Goal: Information Seeking & Learning: Learn about a topic

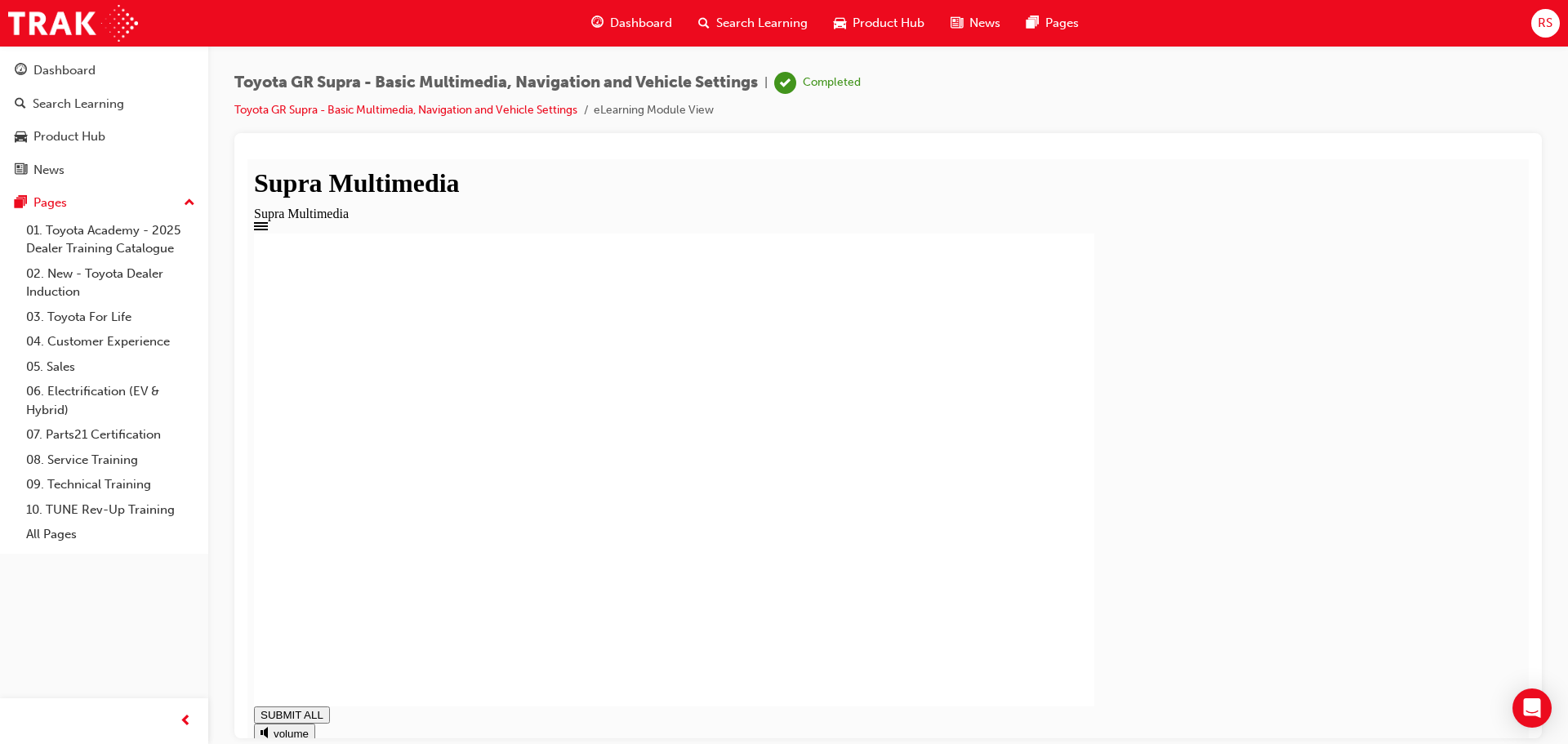
click at [633, 12] on div "Dashboard" at bounding box center [632, 23] width 107 height 34
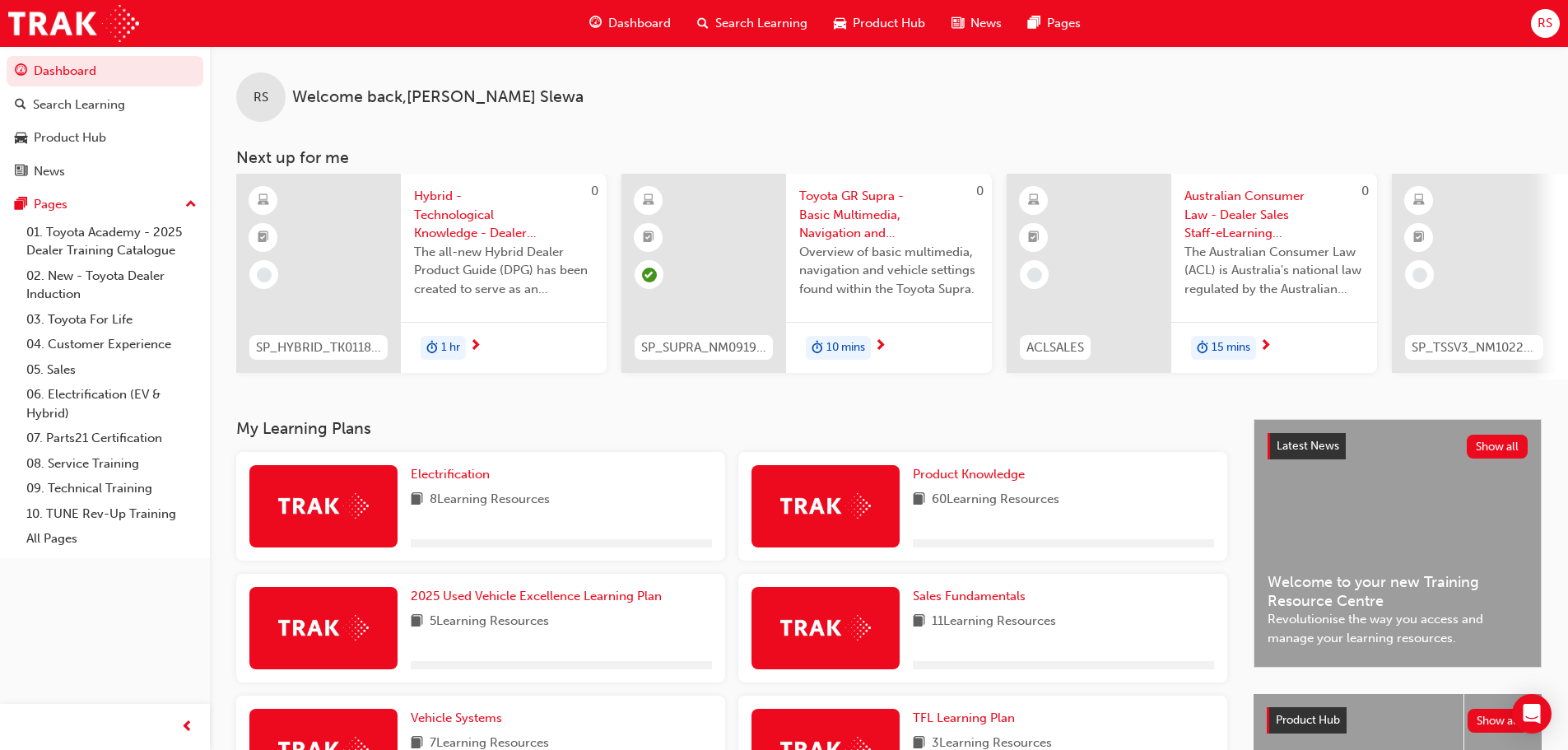
click at [602, 28] on div "Dashboard" at bounding box center [630, 23] width 108 height 34
click at [633, 24] on span "Dashboard" at bounding box center [640, 23] width 62 height 19
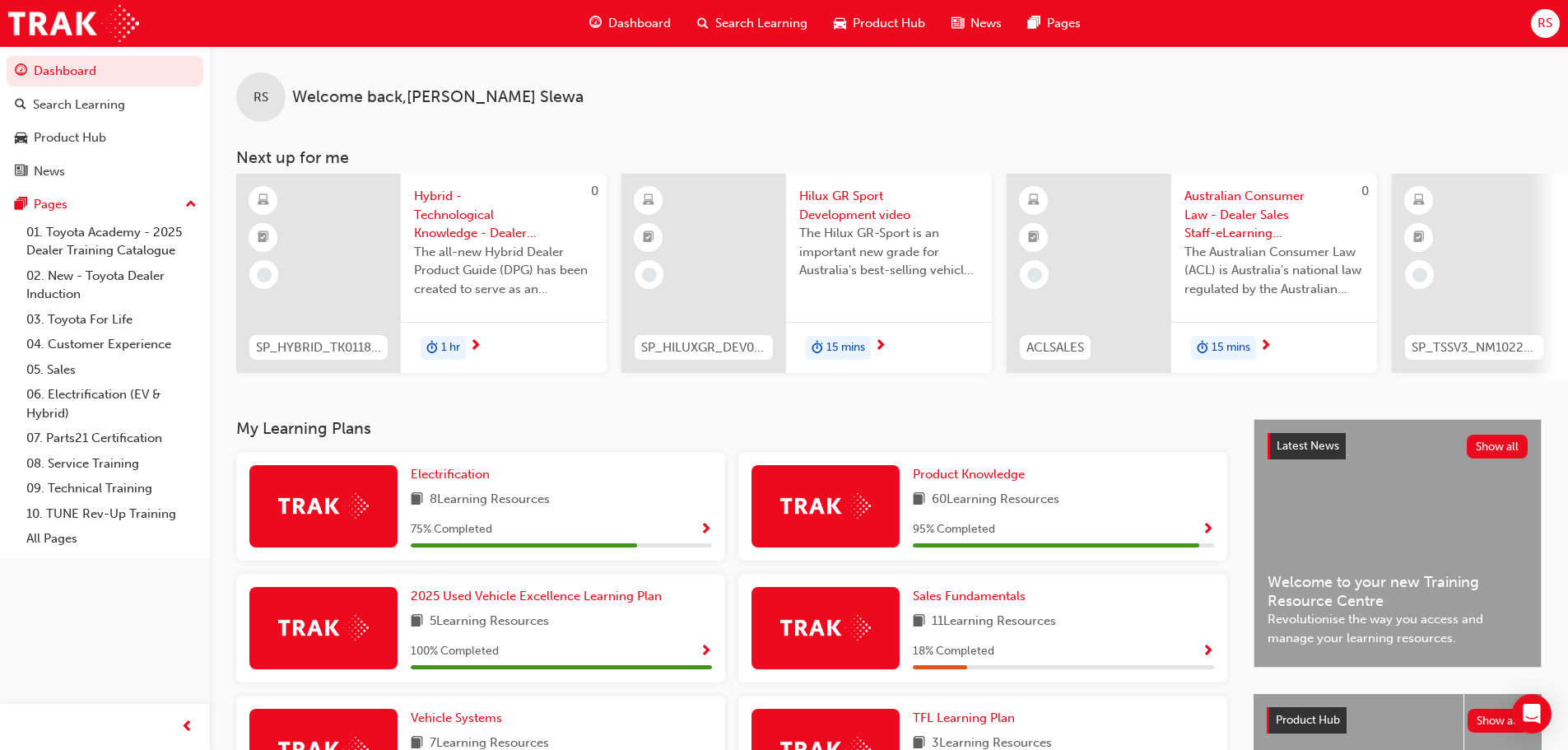
click at [655, 33] on div "Dashboard" at bounding box center [630, 23] width 108 height 34
click at [697, 88] on div "RS Welcome back , [PERSON_NAME]" at bounding box center [889, 83] width 1358 height 76
click at [955, 472] on link "Product Knowledge" at bounding box center [972, 475] width 119 height 19
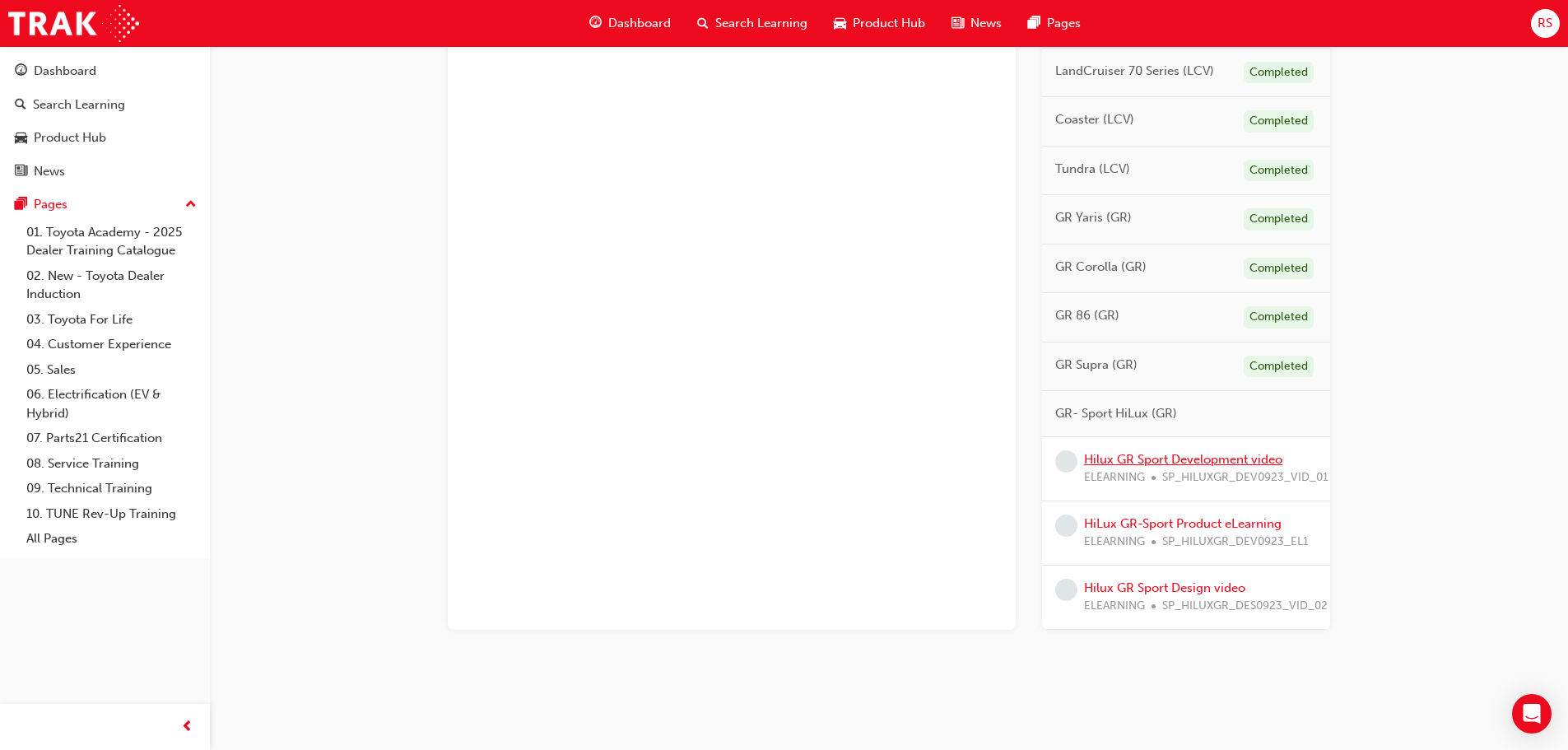
click at [1208, 457] on link "Hilux GR Sport Development video" at bounding box center [1183, 459] width 199 height 15
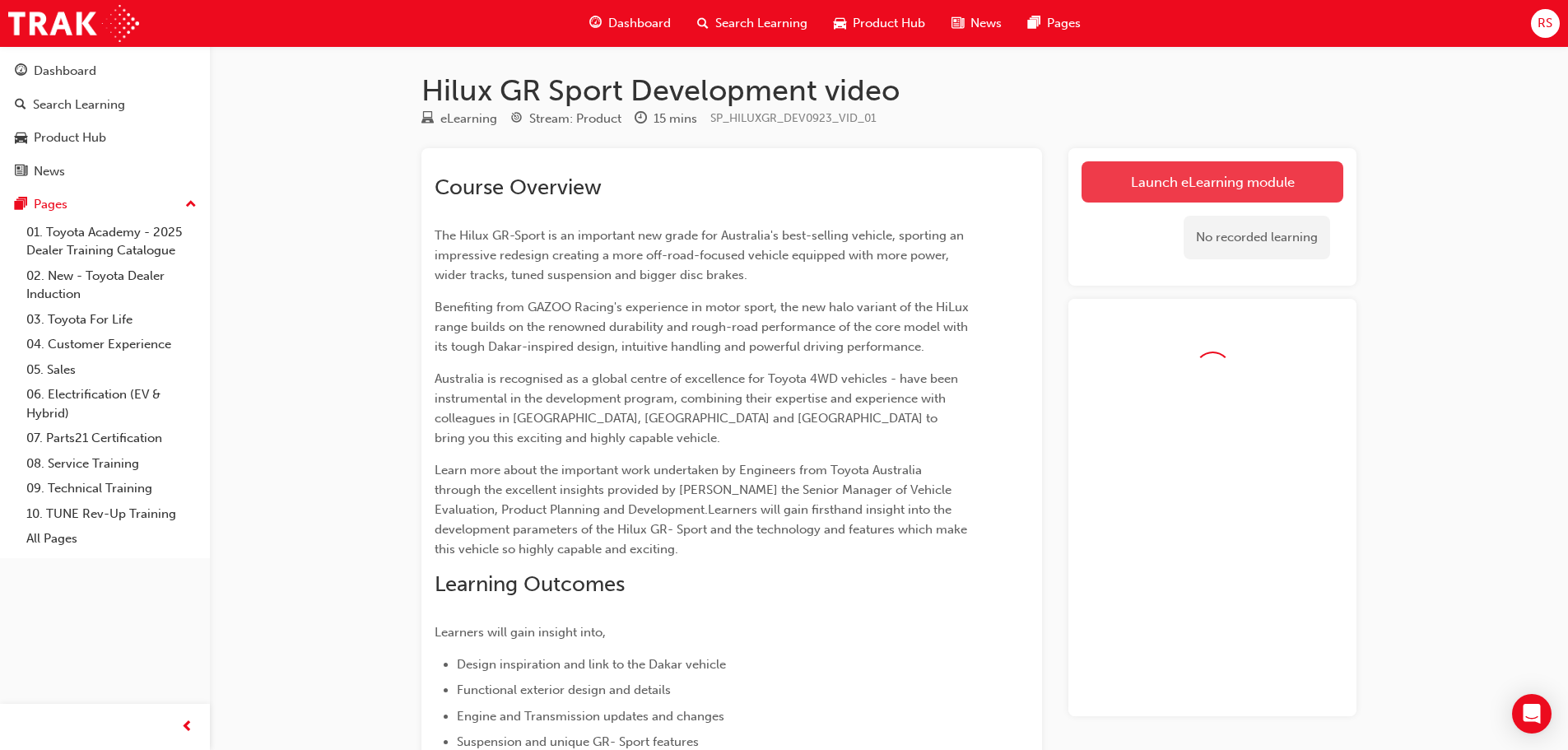
click at [1142, 171] on link "Launch eLearning module" at bounding box center [1212, 181] width 262 height 41
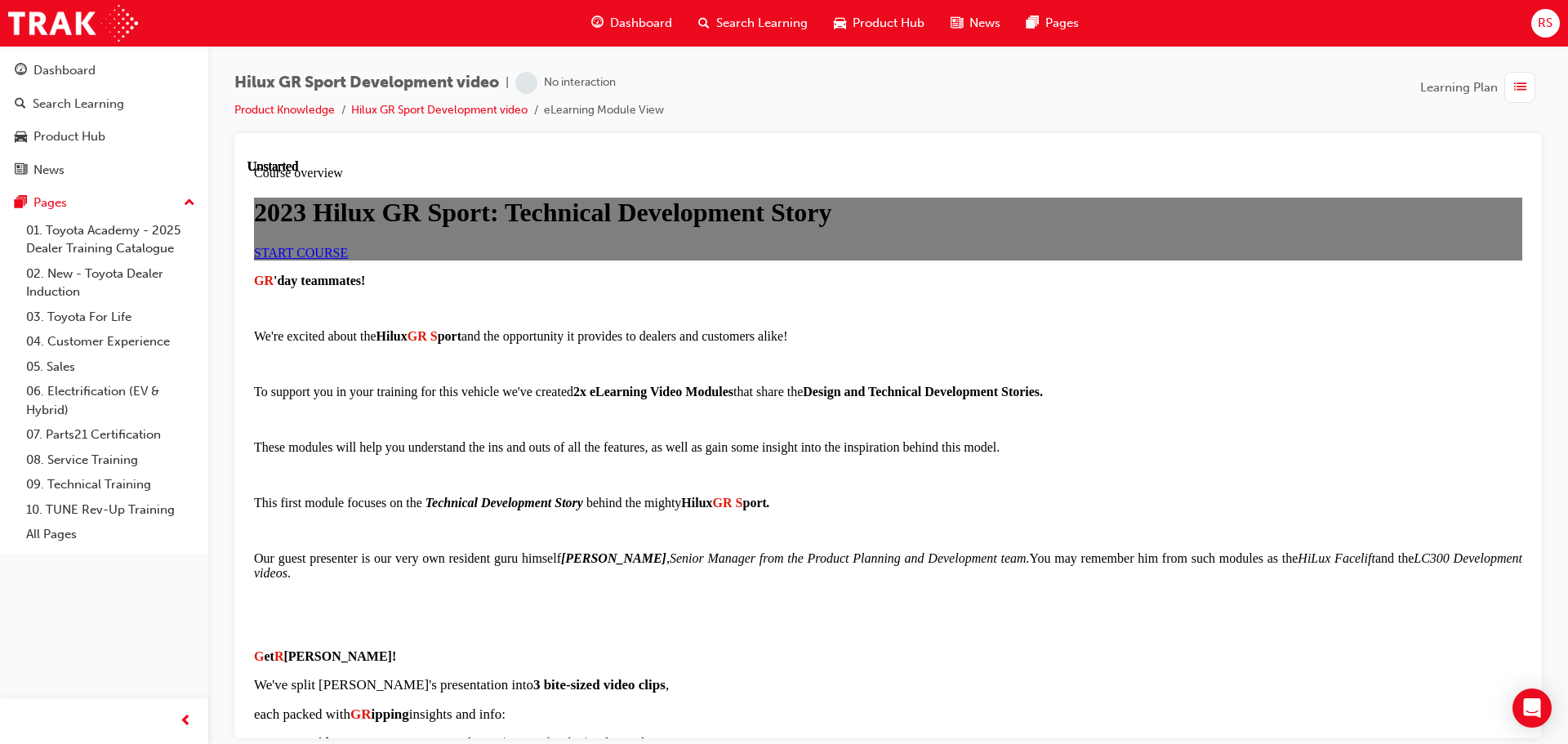
click at [348, 259] on link "START COURSE" at bounding box center [301, 252] width 94 height 14
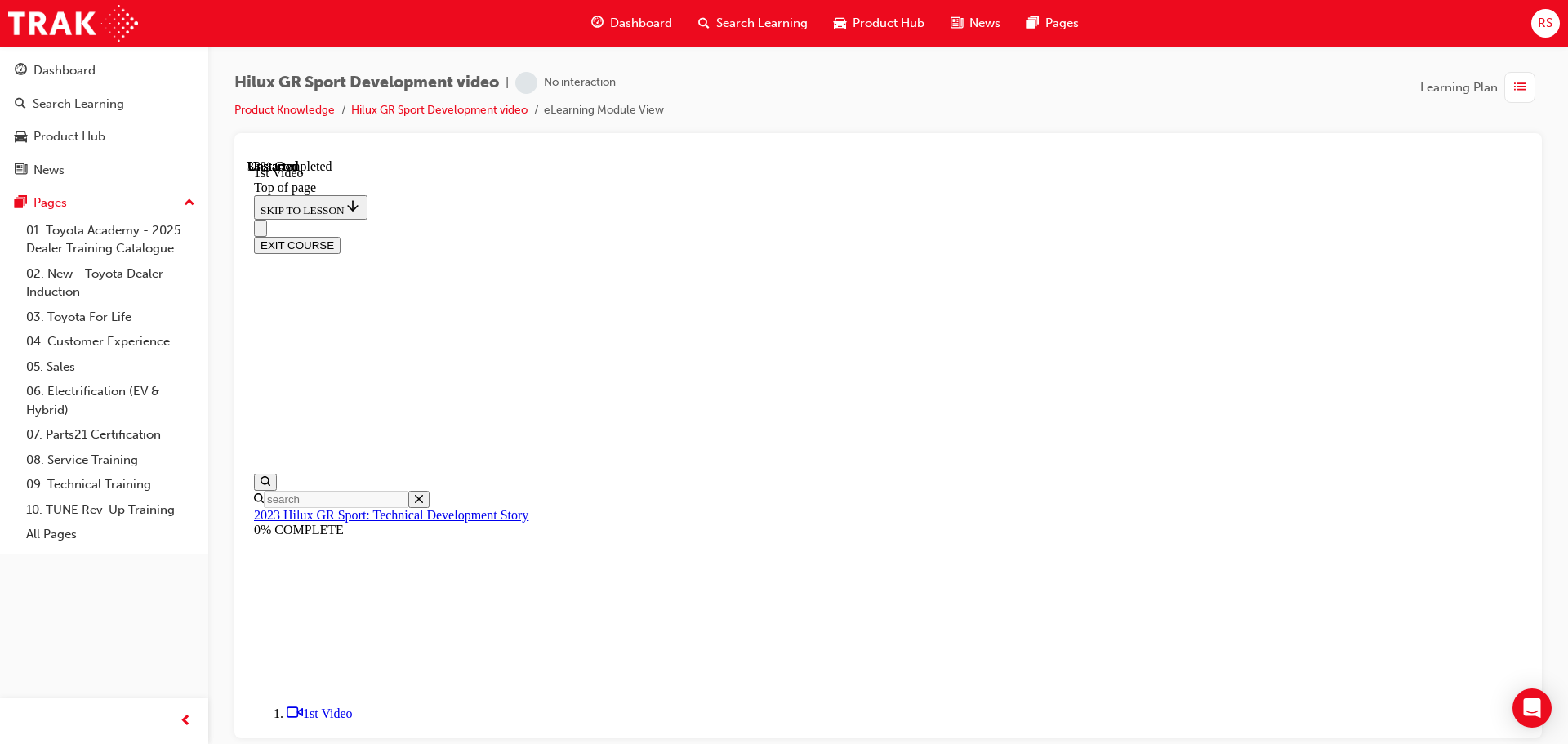
scroll to position [628, 0]
drag, startPoint x: 920, startPoint y: 633, endPoint x: 1567, endPoint y: 654, distance: 647.3
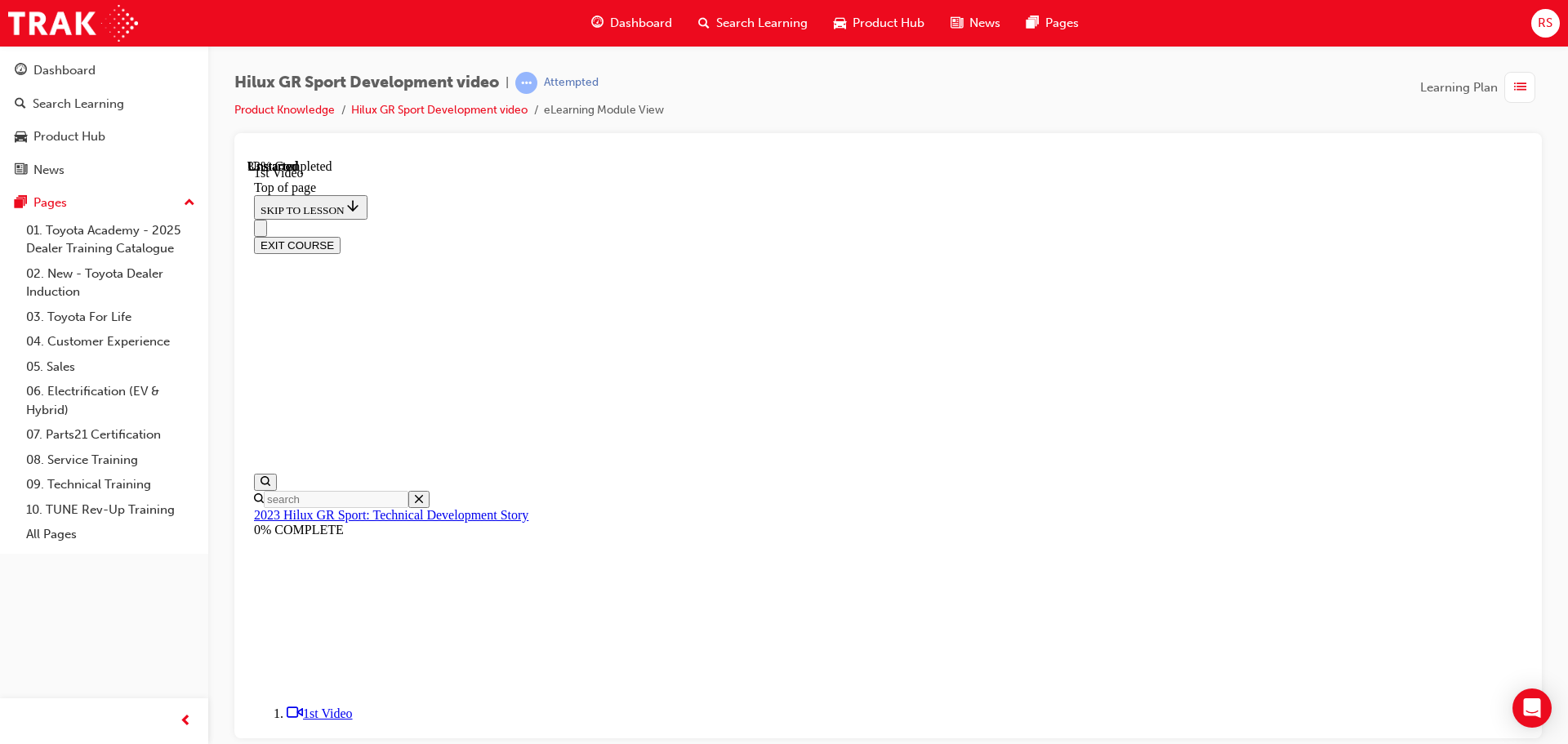
drag, startPoint x: 1218, startPoint y: 634, endPoint x: 1279, endPoint y: 635, distance: 61.0
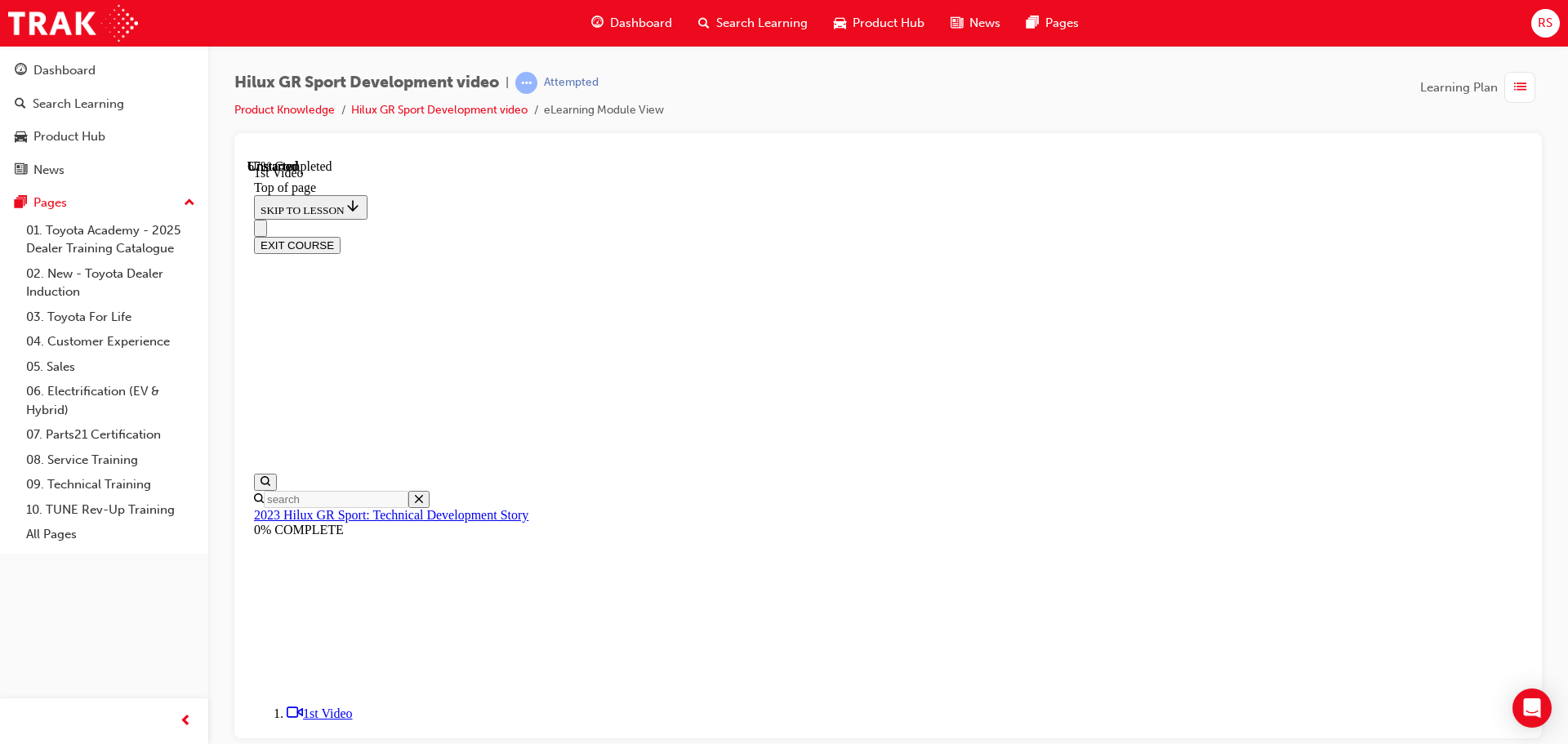
scroll to position [625, 0]
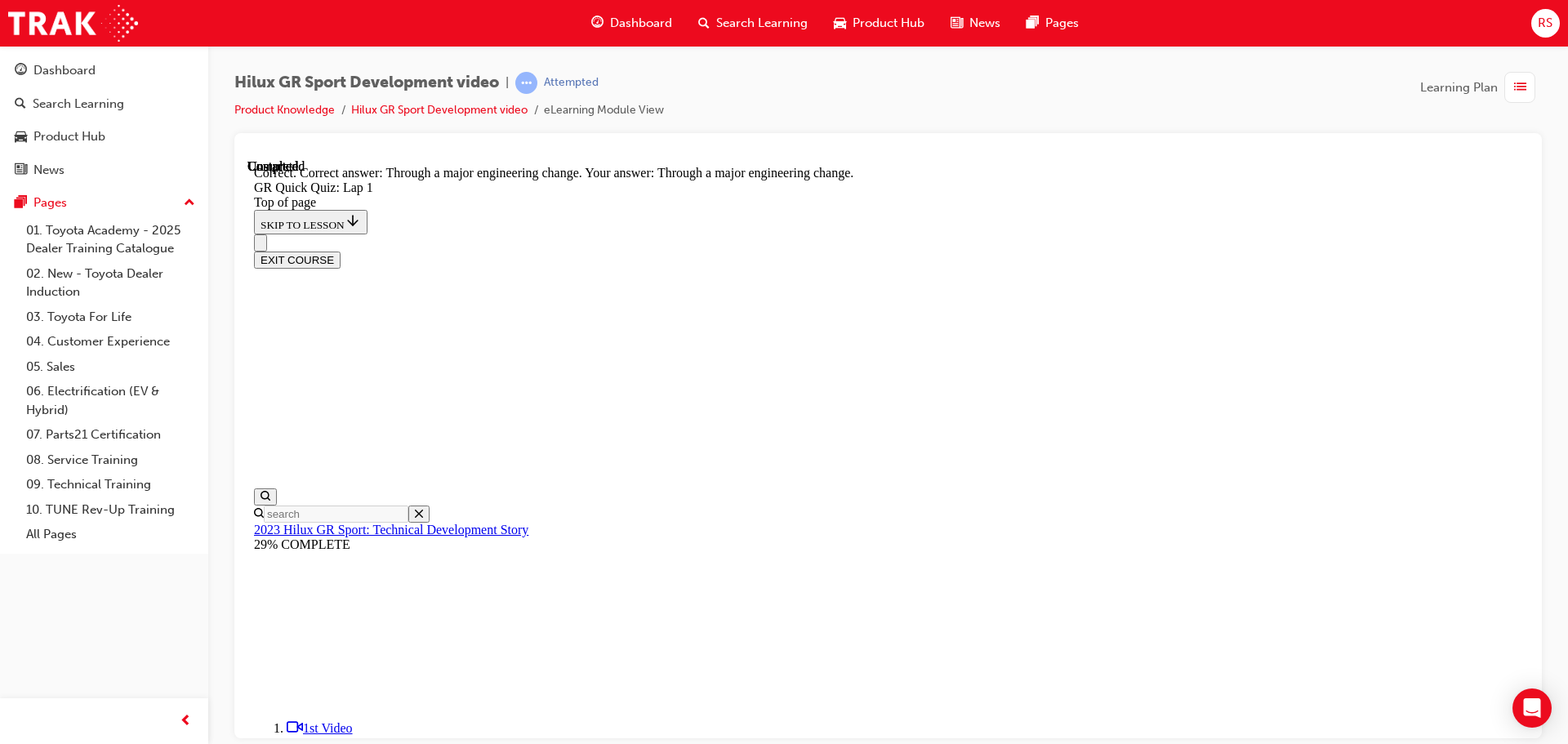
scroll to position [151, 0]
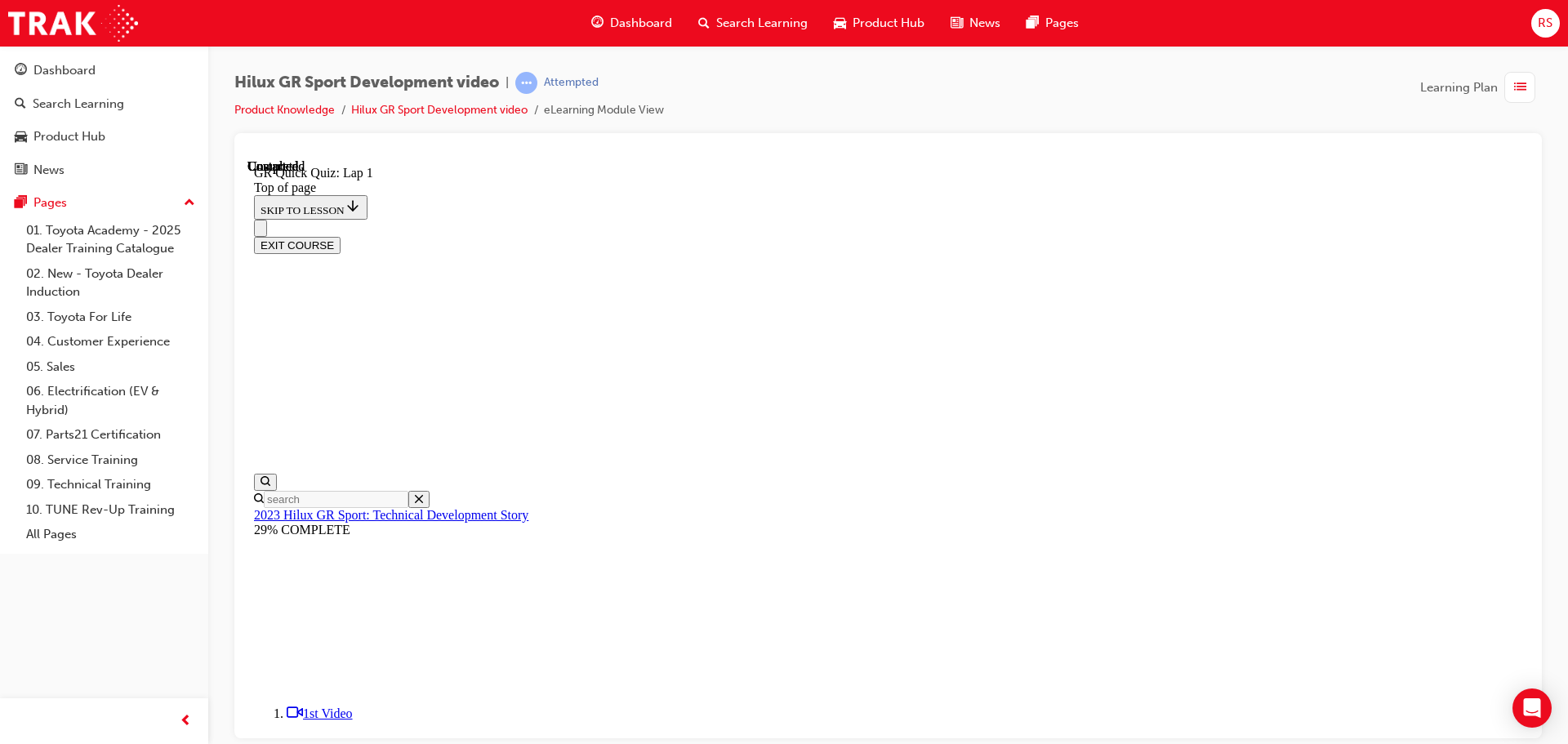
scroll to position [234, 0]
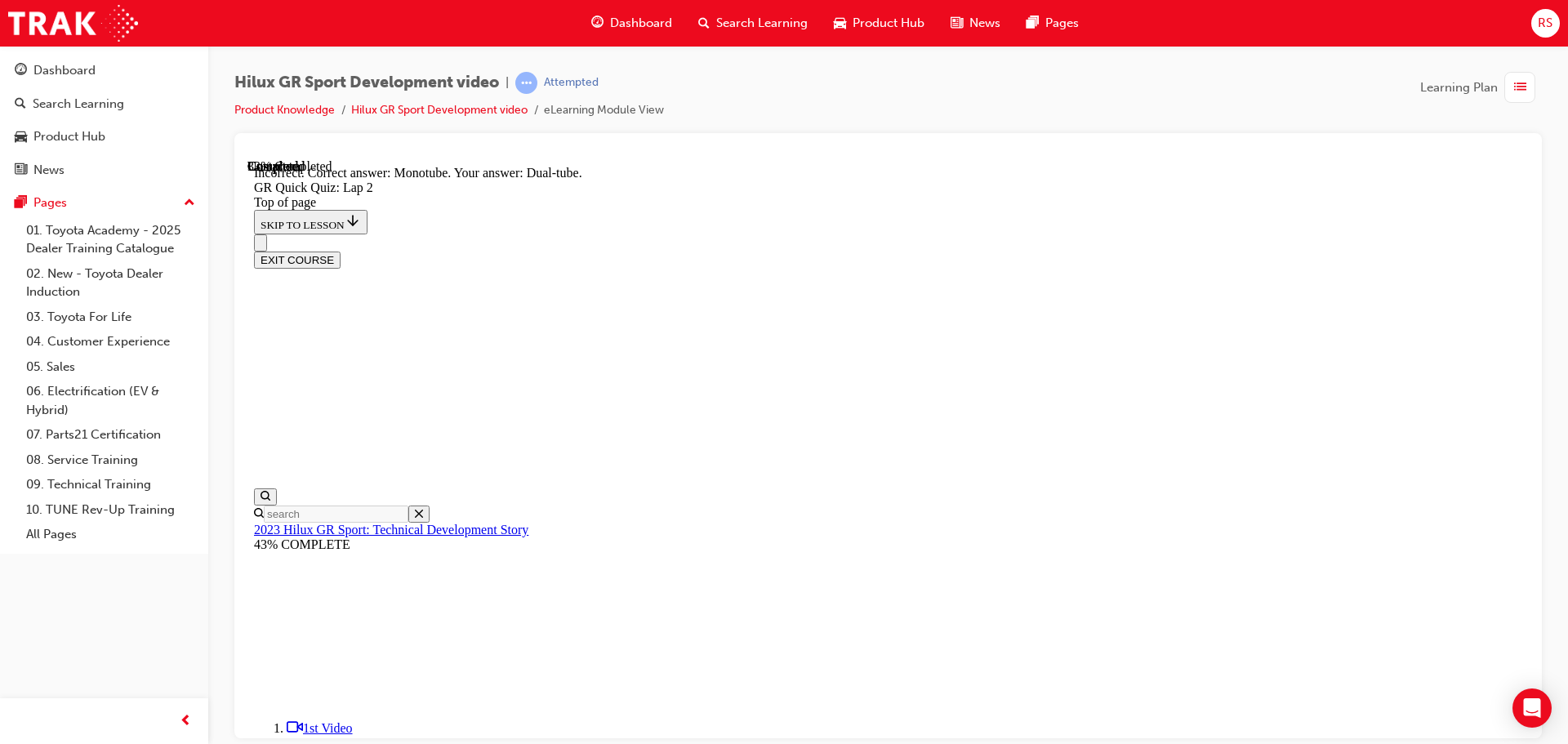
scroll to position [381, 0]
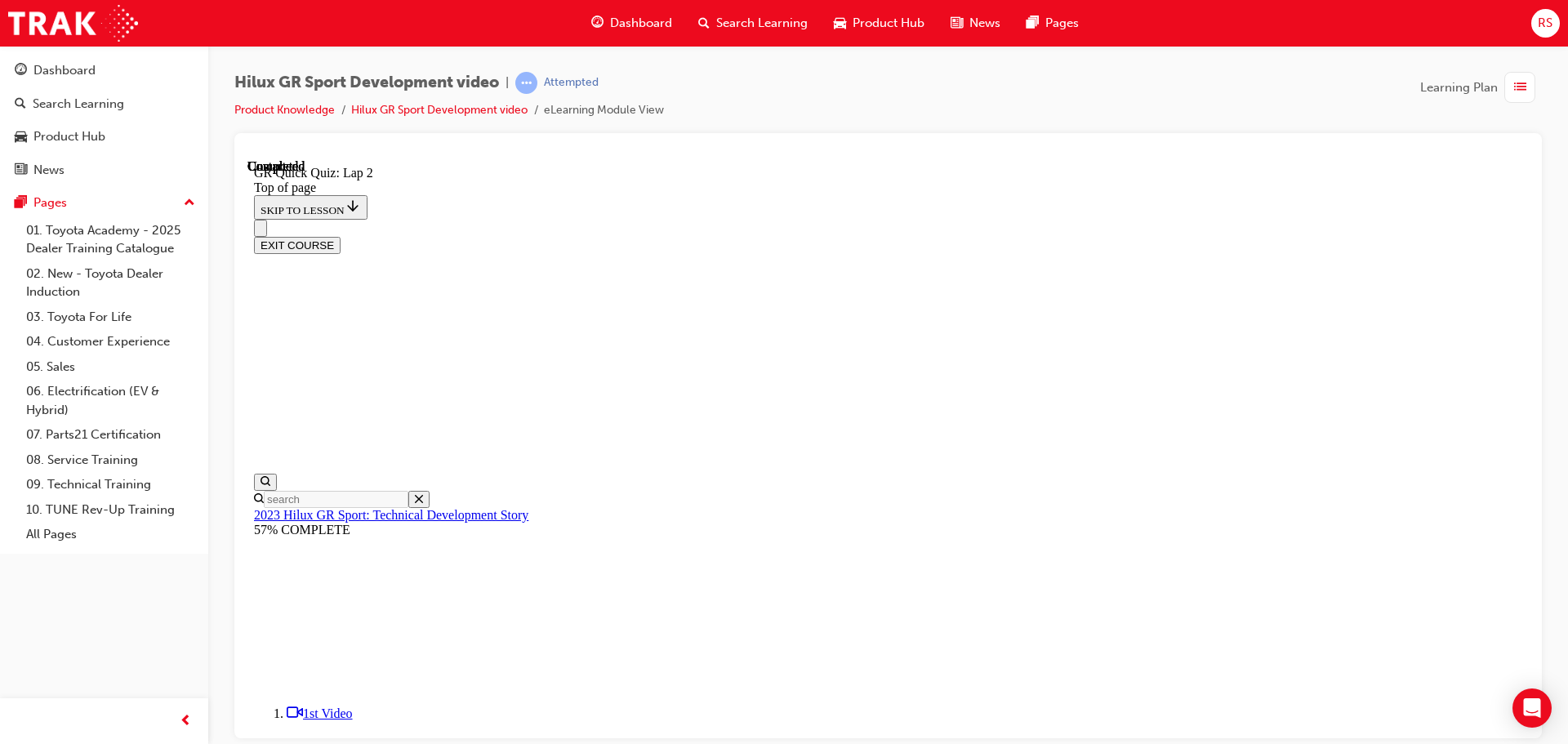
scroll to position [234, 0]
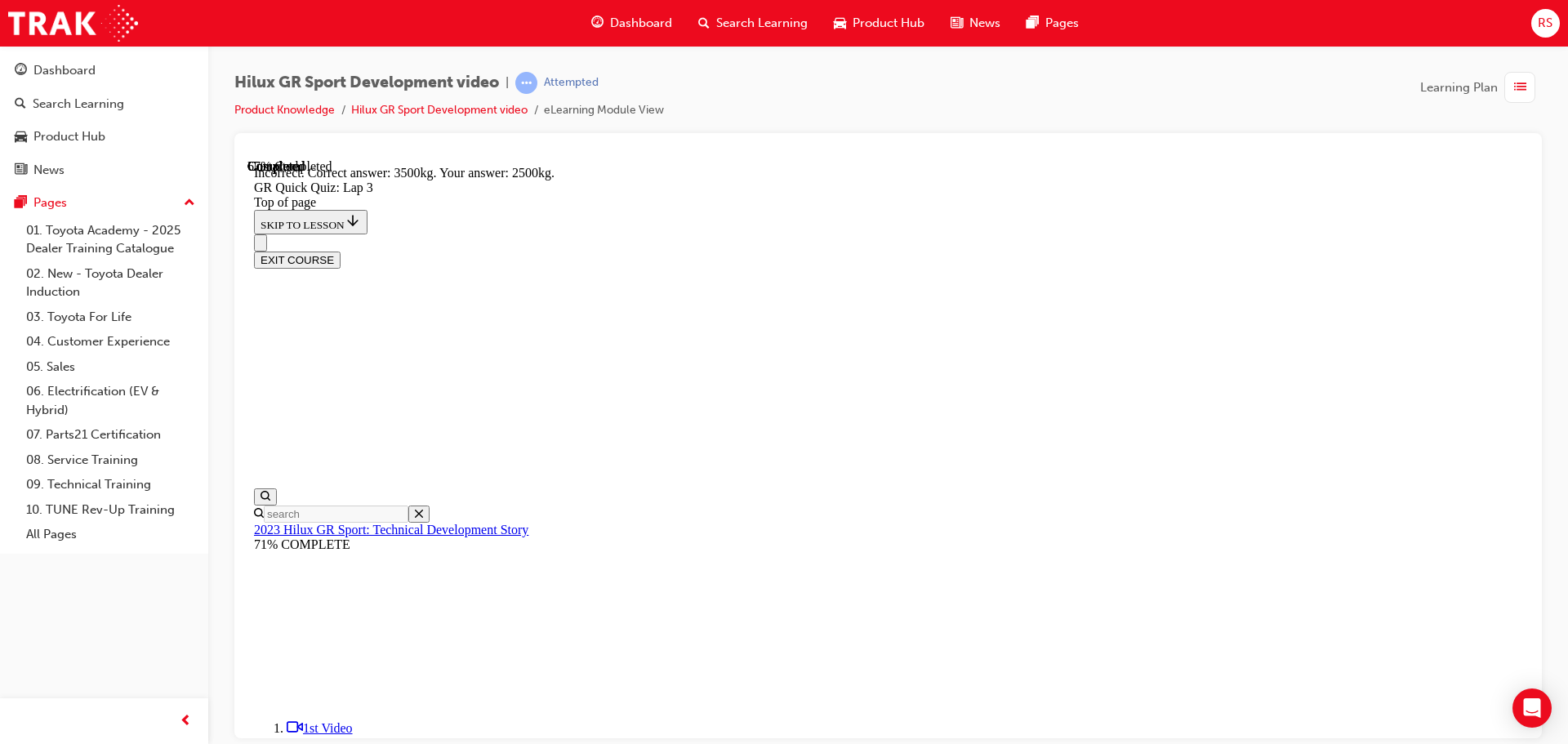
drag, startPoint x: 806, startPoint y: 401, endPoint x: 792, endPoint y: 393, distance: 16.1
drag, startPoint x: 786, startPoint y: 394, endPoint x: 939, endPoint y: 577, distance: 238.5
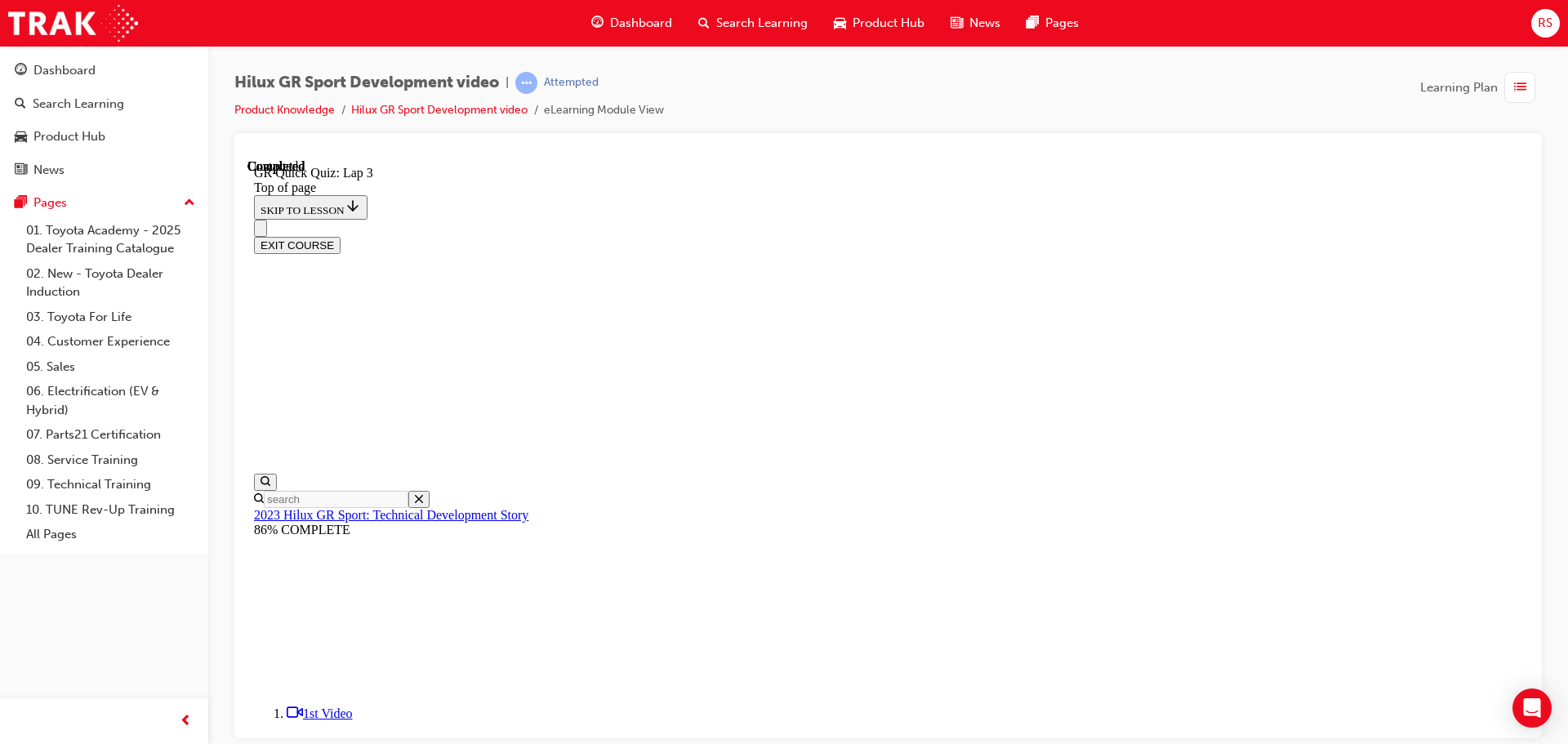
scroll to position [234, 0]
click at [1466, 90] on span "Learning Plan" at bounding box center [1460, 88] width 77 height 19
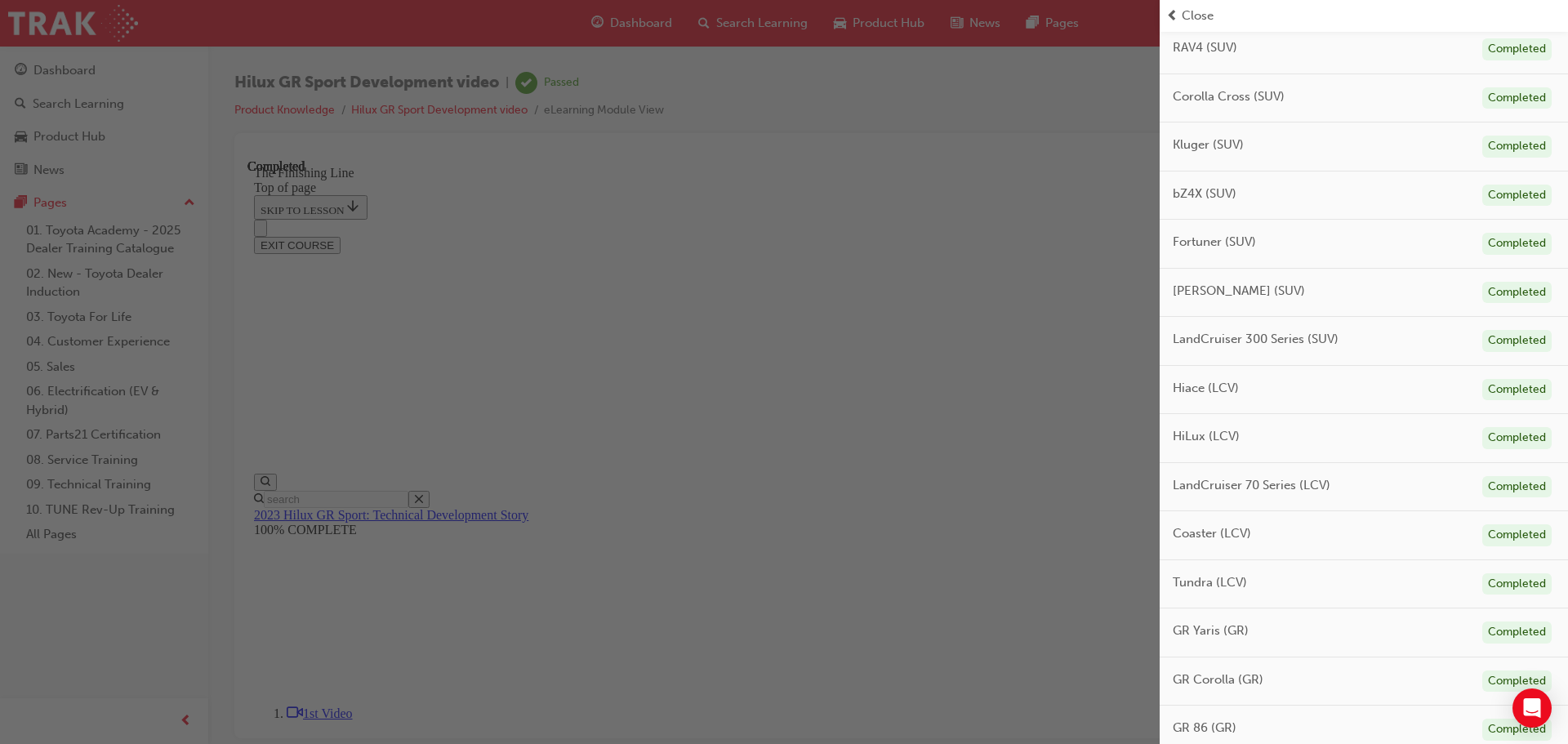
scroll to position [705, 0]
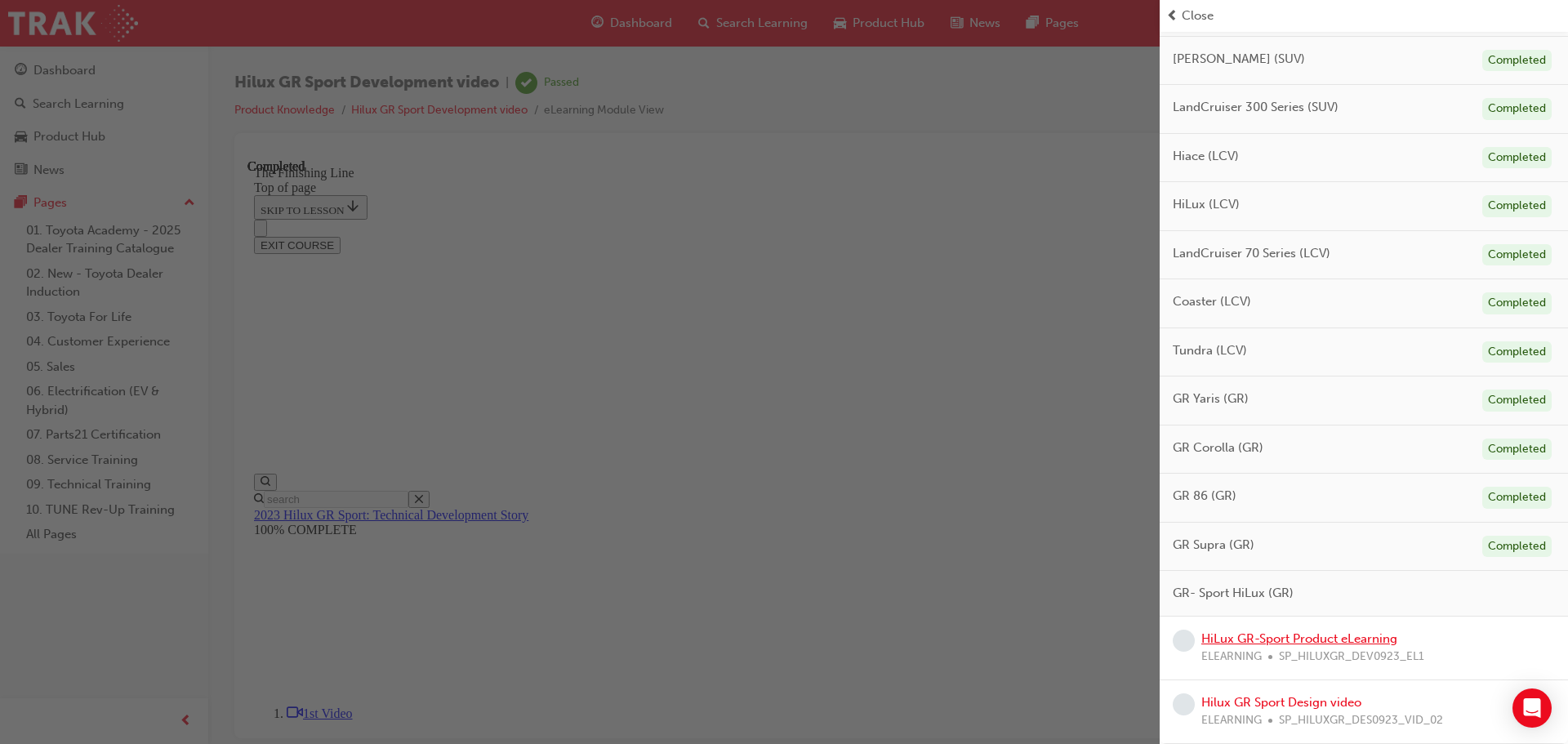
click at [1301, 643] on link "HiLux GR-Sport Product eLearning" at bounding box center [1299, 638] width 196 height 15
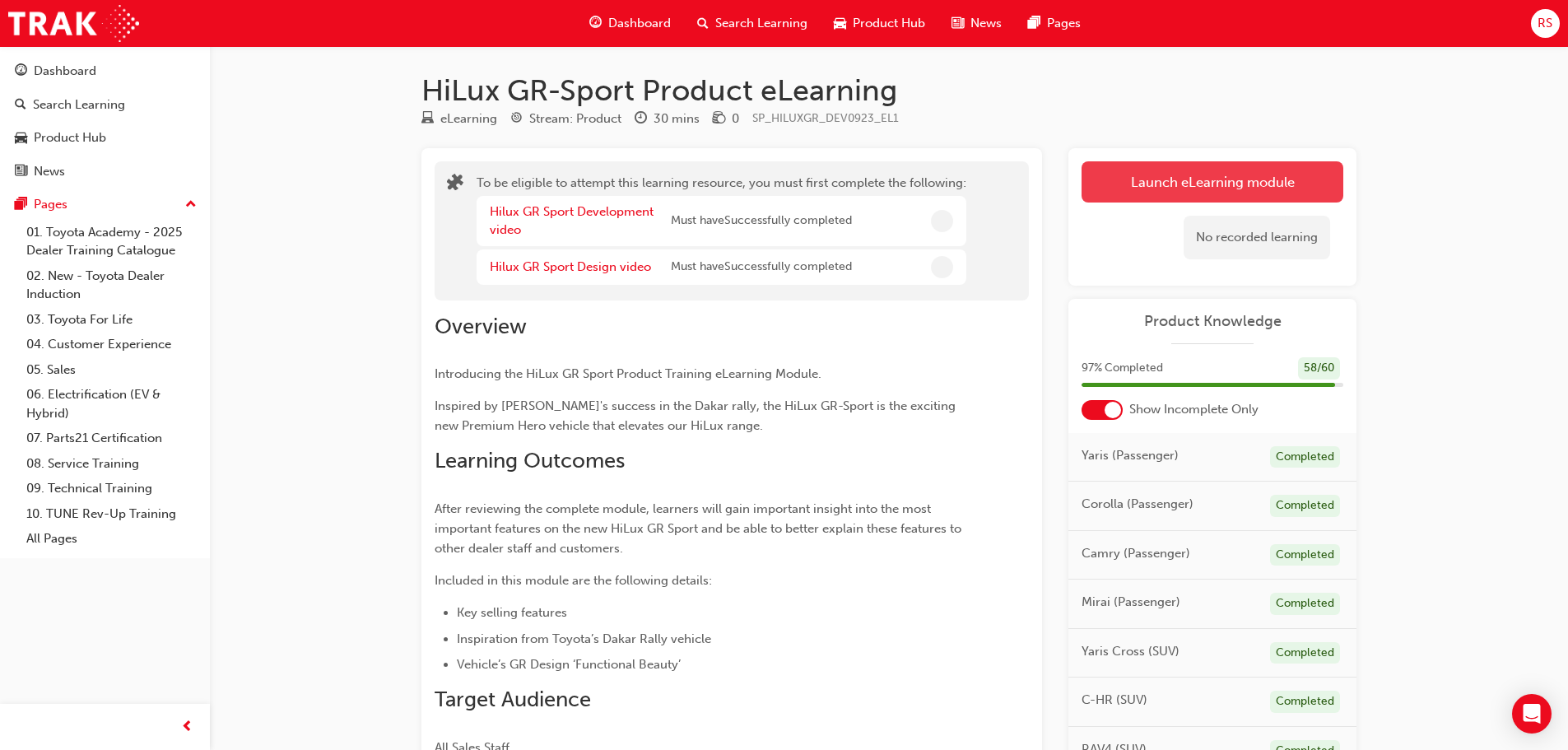
click at [1209, 170] on button "Launch eLearning module" at bounding box center [1212, 181] width 262 height 41
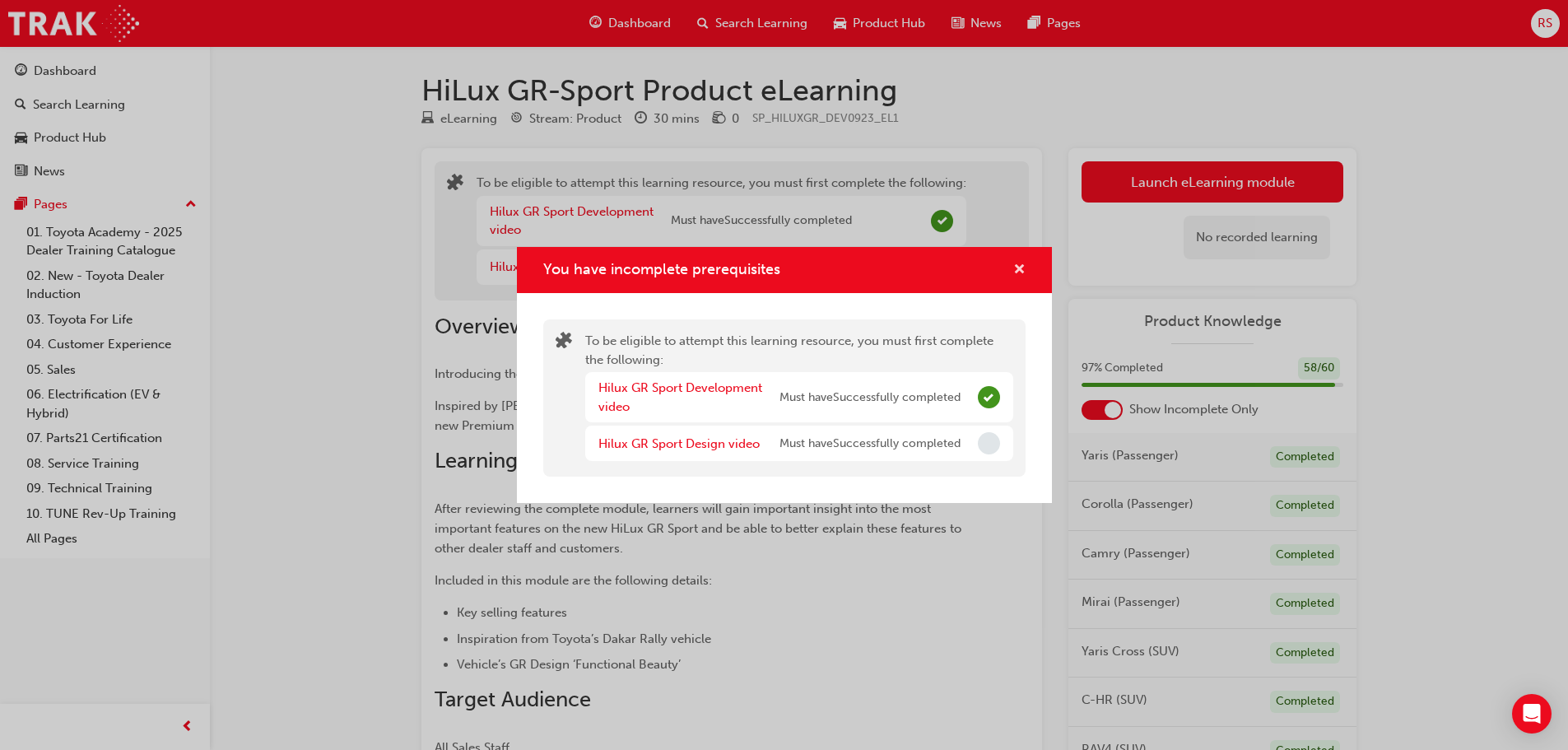
click at [1019, 264] on span "cross-icon" at bounding box center [1020, 271] width 12 height 15
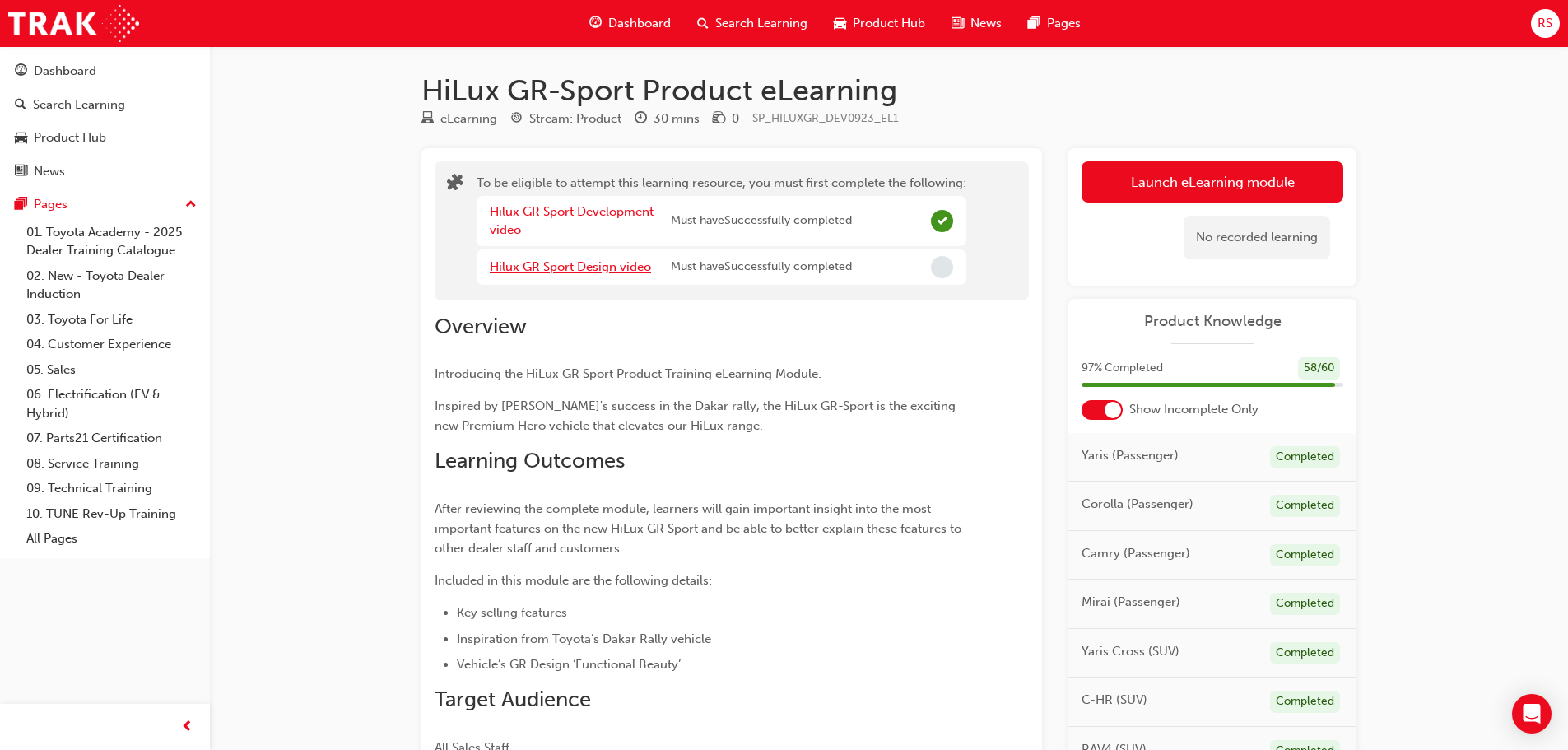
click at [566, 263] on link "Hilux GR Sport Design video" at bounding box center [570, 266] width 161 height 15
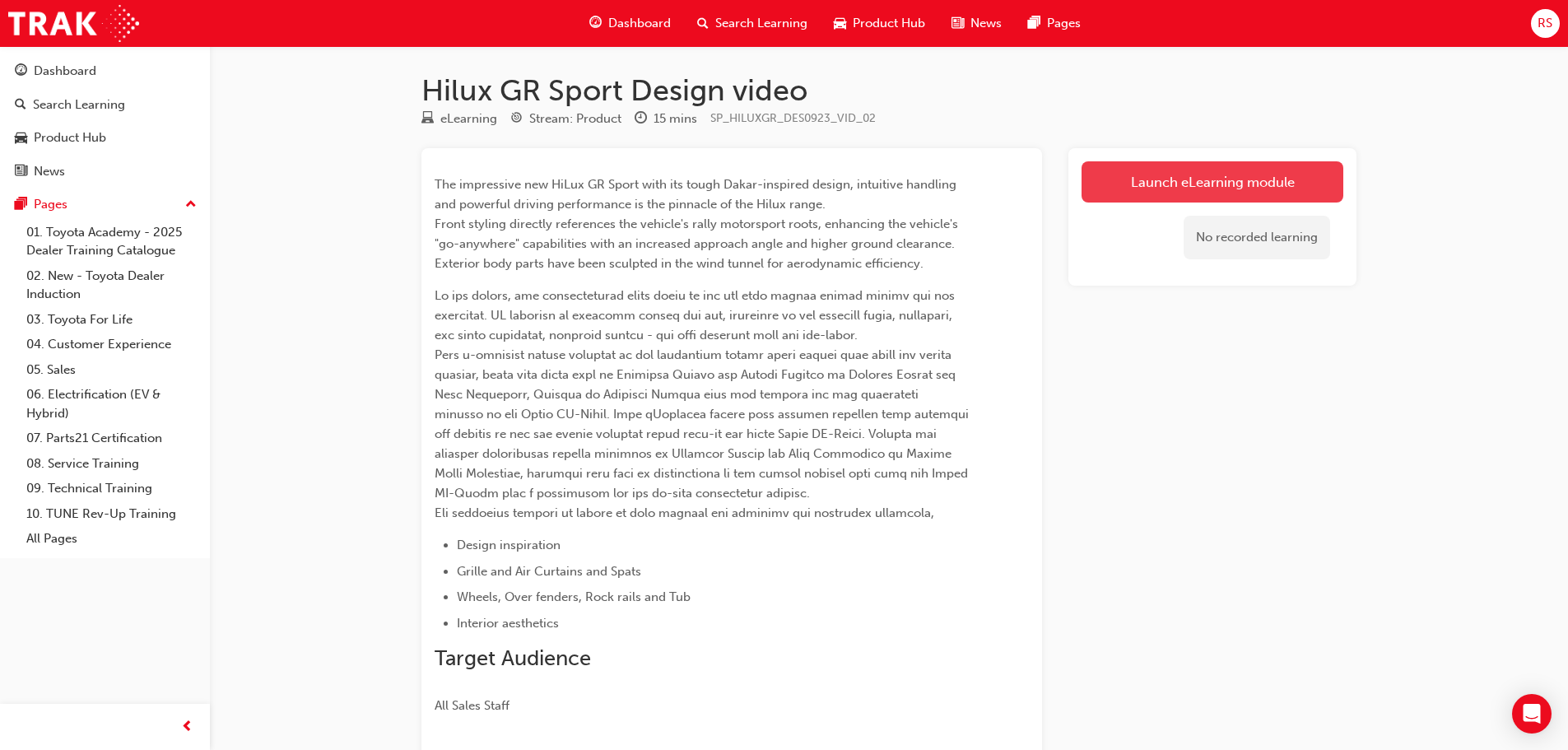
click at [1247, 184] on link "Launch eLearning module" at bounding box center [1212, 181] width 262 height 41
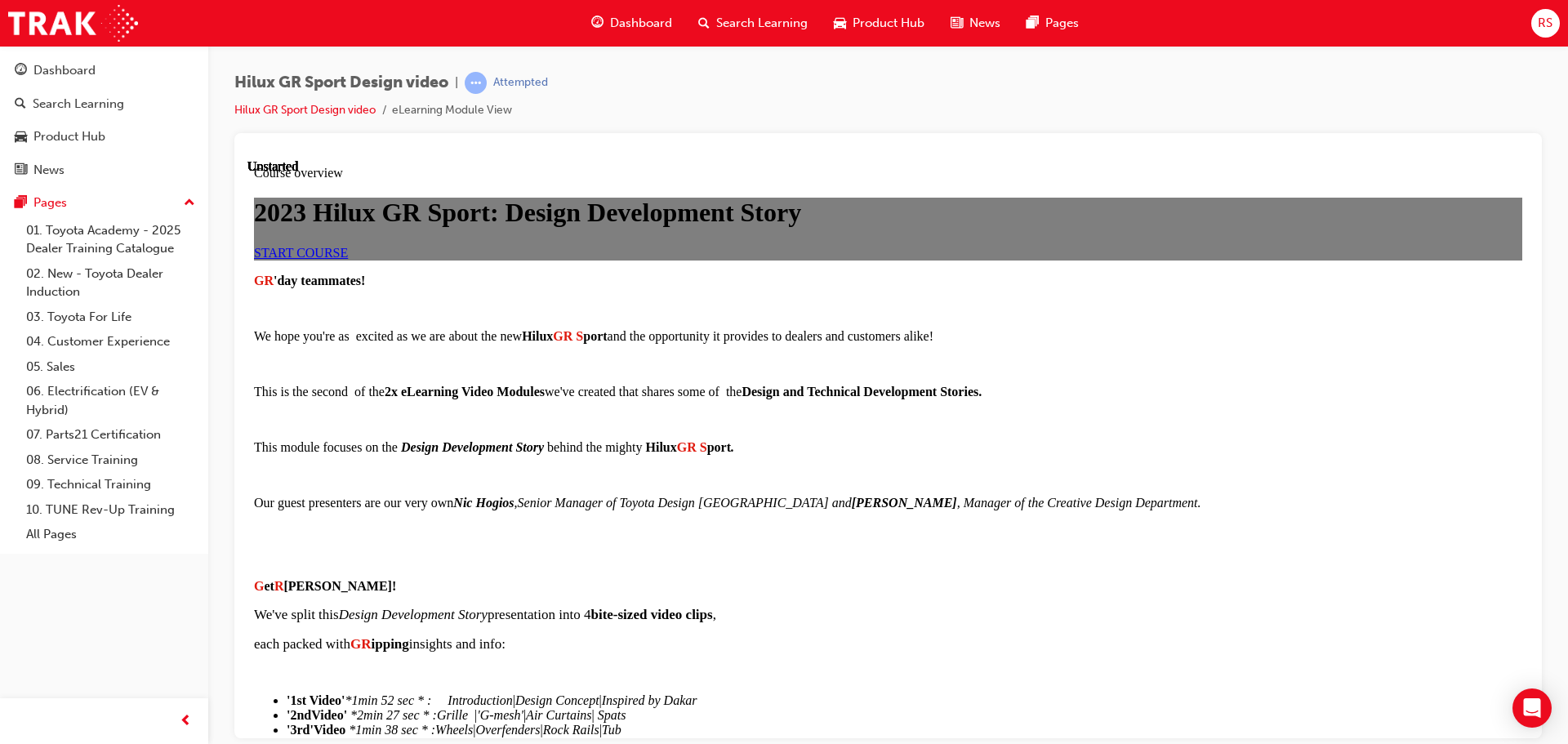
click at [348, 259] on span "START COURSE" at bounding box center [301, 252] width 94 height 14
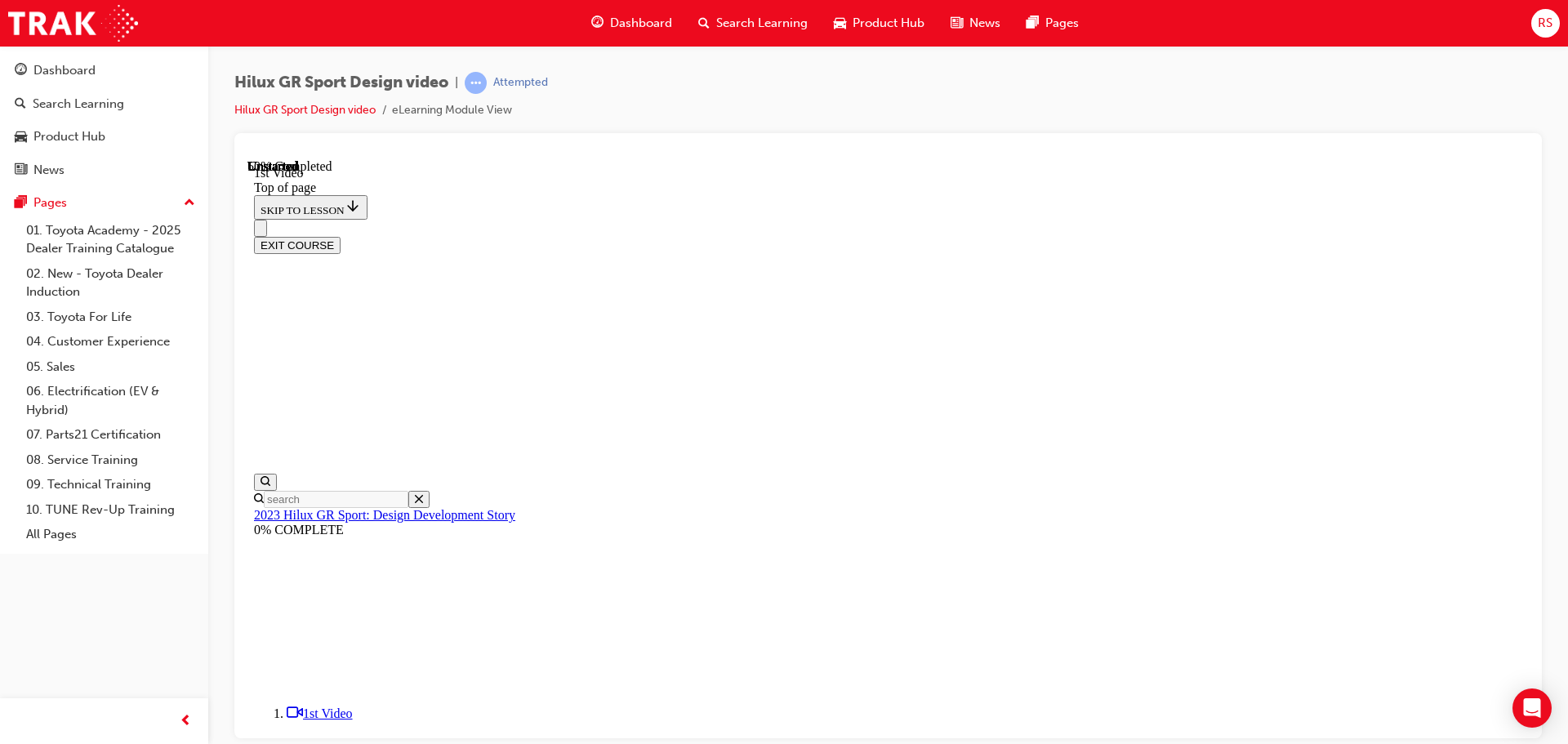
scroll to position [51, 0]
